Goal: Task Accomplishment & Management: Use online tool/utility

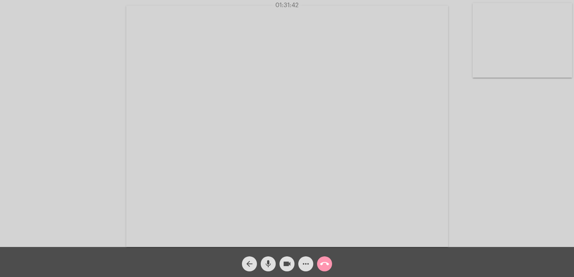
click at [323, 264] on mat-icon "call_end" at bounding box center [324, 264] width 9 height 9
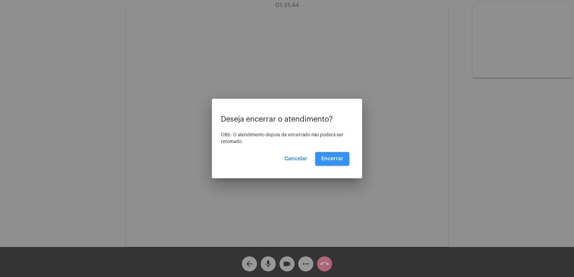
click at [322, 157] on span "Encerrar" at bounding box center [332, 158] width 22 height 5
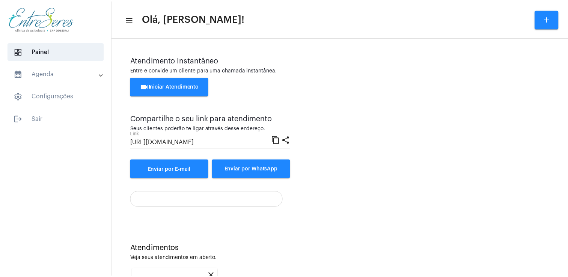
scroll to position [100, 0]
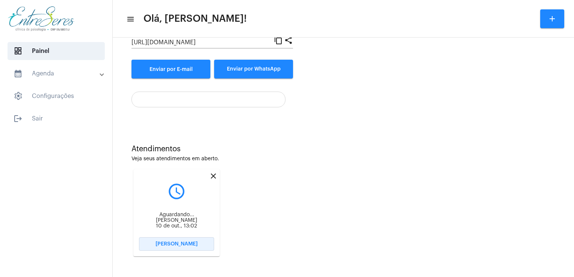
click at [150, 250] on button "[PERSON_NAME]" at bounding box center [176, 244] width 75 height 14
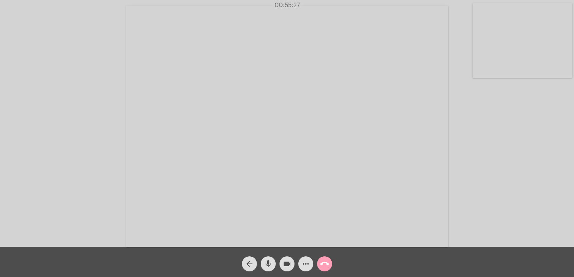
click at [324, 261] on mat-icon "call_end" at bounding box center [324, 264] width 9 height 9
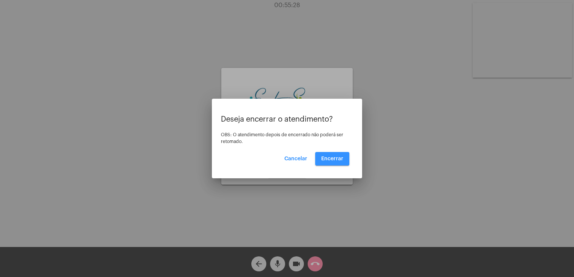
click at [331, 157] on span "Encerrar" at bounding box center [332, 158] width 22 height 5
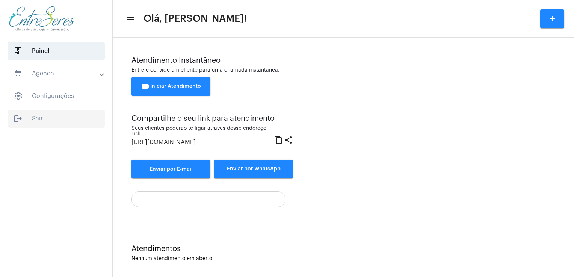
click at [39, 126] on span "logout Sair" at bounding box center [56, 119] width 97 height 18
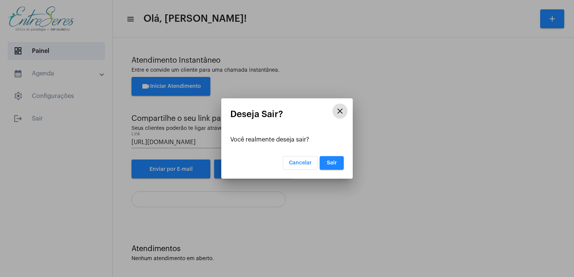
click at [334, 164] on span "Sair" at bounding box center [332, 162] width 10 height 5
